Goal: Information Seeking & Learning: Learn about a topic

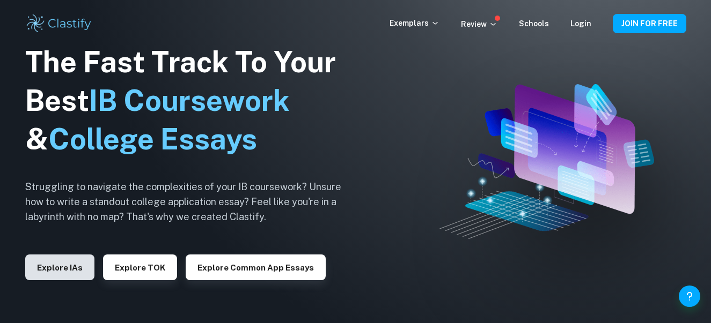
click at [62, 268] on button "Explore IAs" at bounding box center [59, 268] width 69 height 26
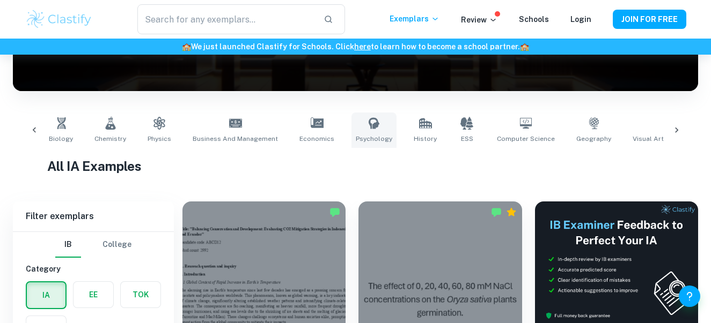
scroll to position [0, 99]
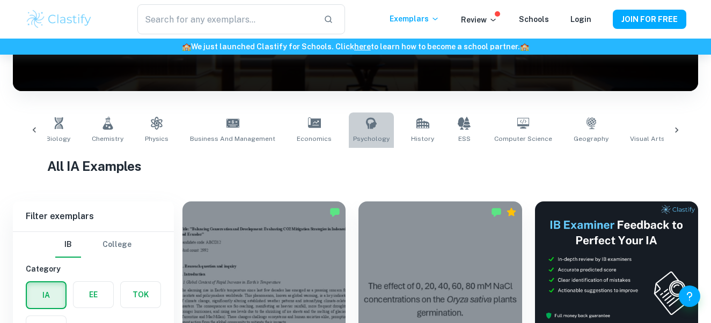
click at [365, 129] on icon at bounding box center [371, 123] width 13 height 13
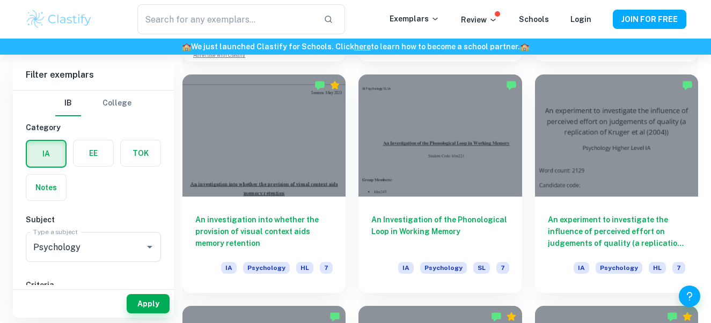
scroll to position [984, 0]
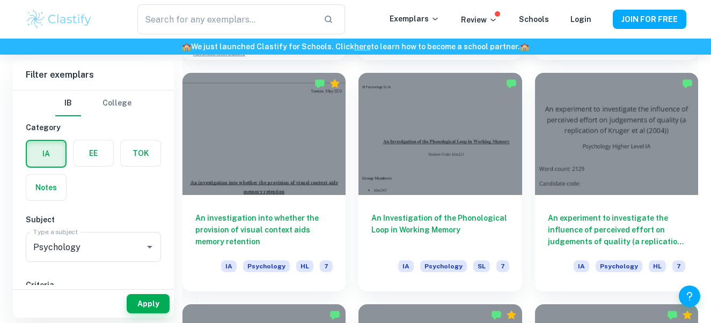
click at [363, 129] on div at bounding box center [439, 134] width 163 height 122
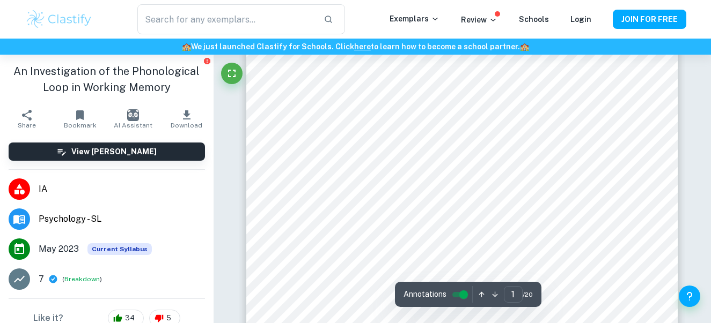
scroll to position [74, 0]
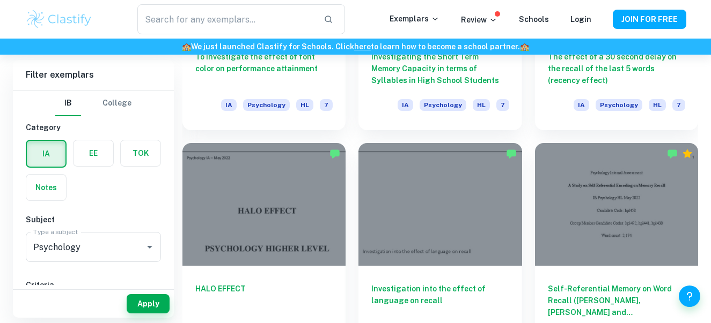
scroll to position [3607, 0]
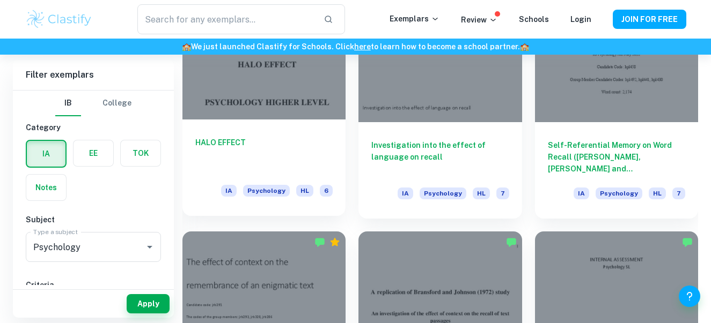
click at [286, 107] on div at bounding box center [263, 58] width 163 height 122
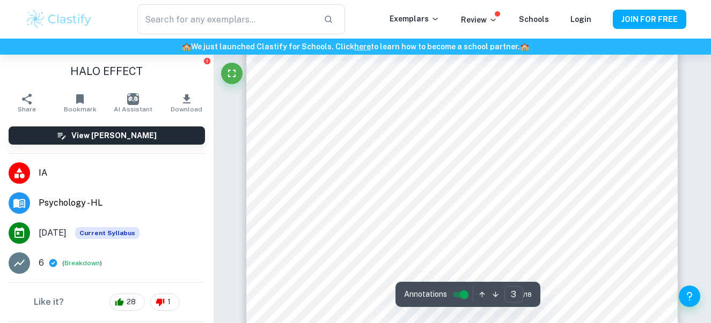
scroll to position [1424, 0]
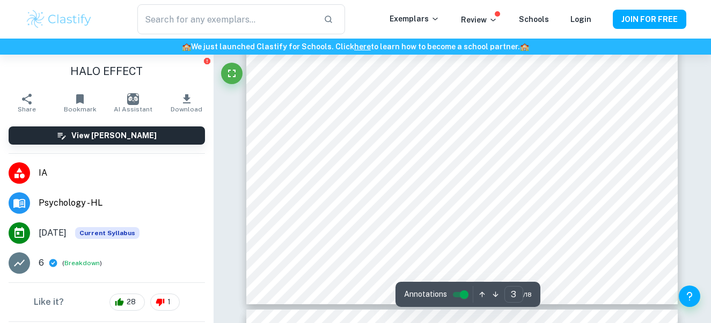
type input "4"
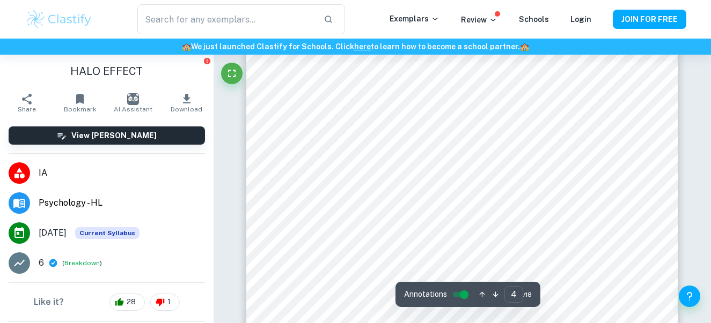
scroll to position [2131, 0]
